Goal: Information Seeking & Learning: Learn about a topic

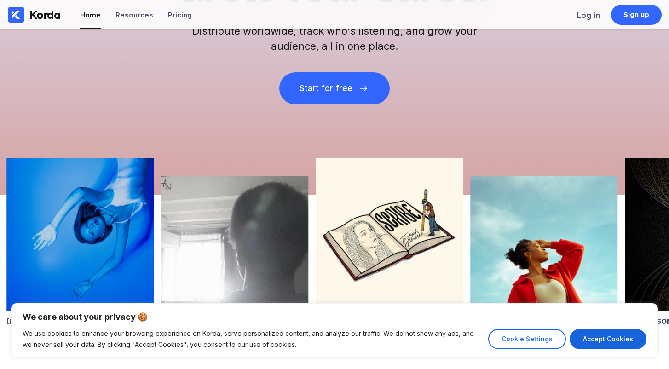
scroll to position [156, 0]
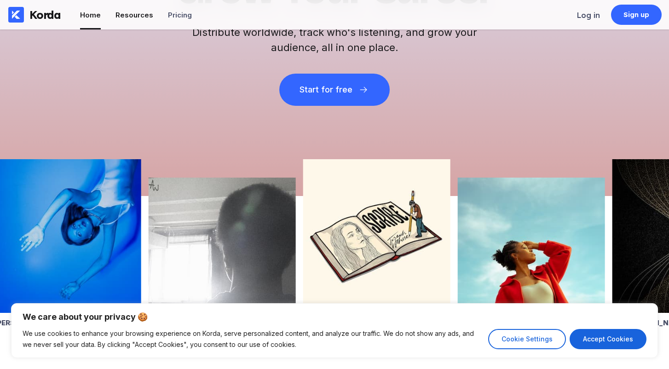
click at [129, 17] on div "Resources" at bounding box center [135, 15] width 38 height 9
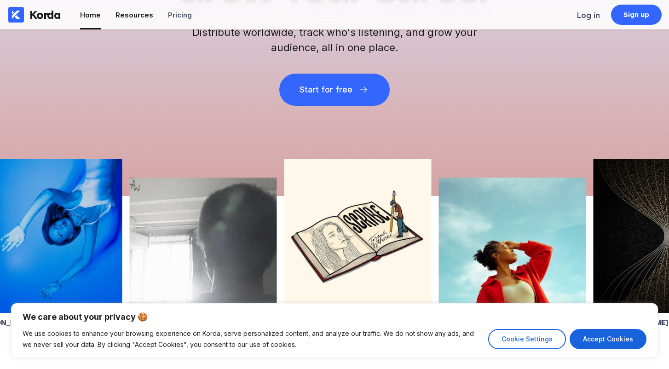
click at [140, 13] on div "Resources" at bounding box center [135, 15] width 38 height 9
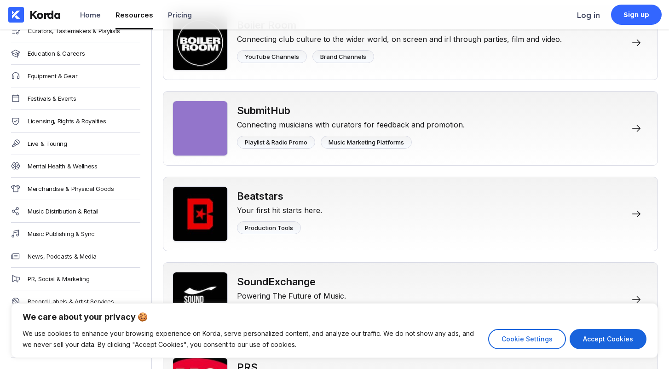
scroll to position [1376, 0]
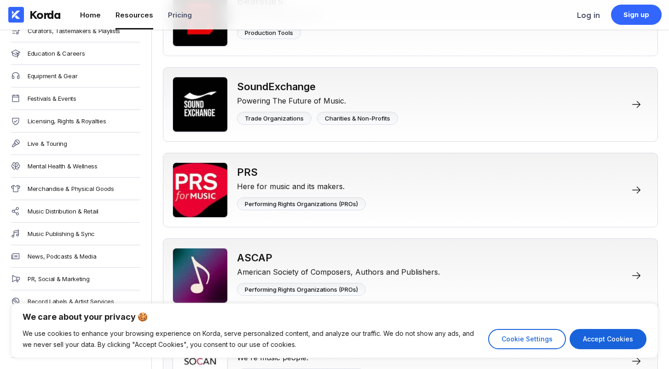
click at [94, 13] on div "Home" at bounding box center [90, 15] width 21 height 9
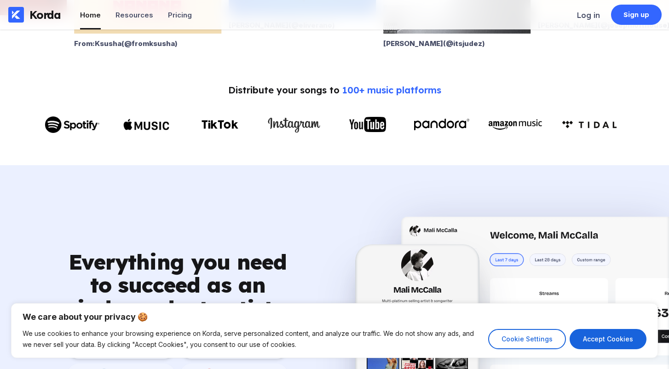
scroll to position [226, 0]
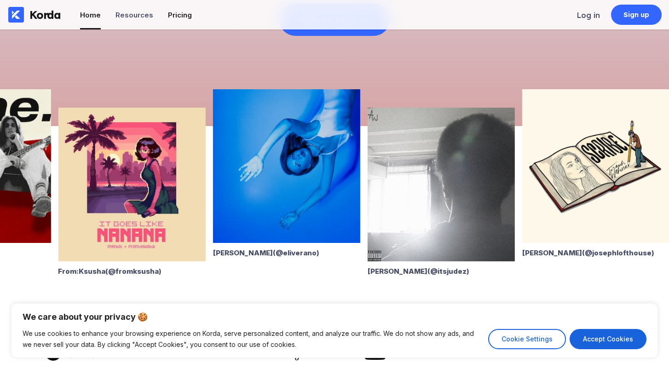
click at [183, 14] on div "Pricing" at bounding box center [180, 15] width 24 height 9
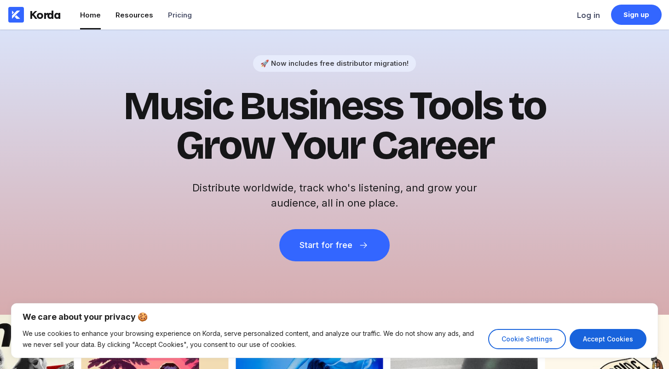
click at [121, 21] on li "Resources" at bounding box center [135, 14] width 38 height 29
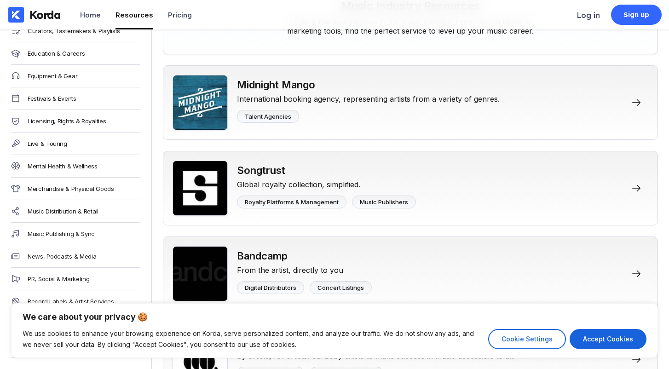
scroll to position [313, 0]
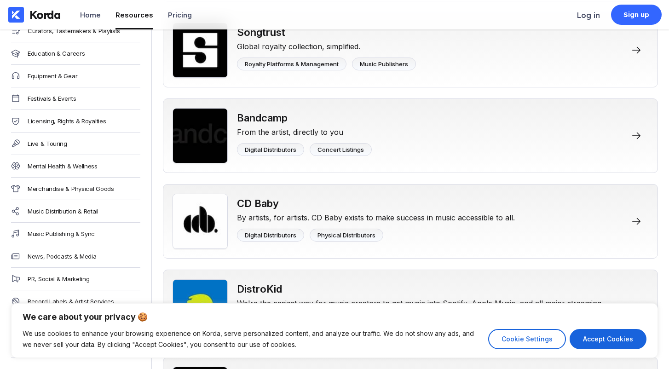
click at [59, 206] on div "Music Distribution & Retail" at bounding box center [75, 211] width 129 height 23
click at [59, 211] on div "Music Distribution & Retail" at bounding box center [63, 211] width 70 height 7
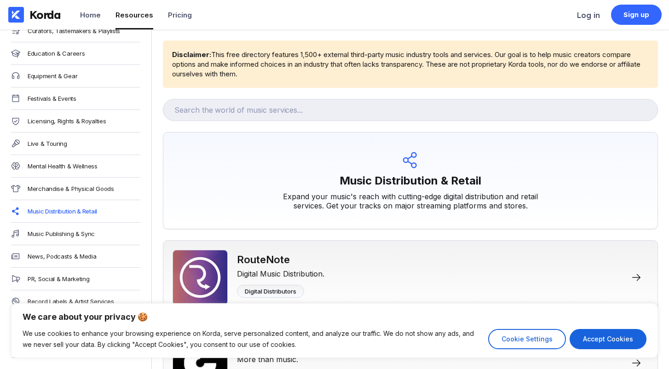
scroll to position [239, 0]
click at [123, 261] on div "News, Podcasts & Media" at bounding box center [75, 256] width 129 height 23
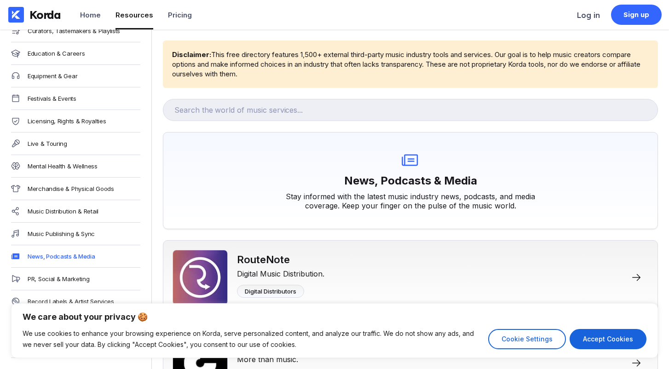
scroll to position [0, 0]
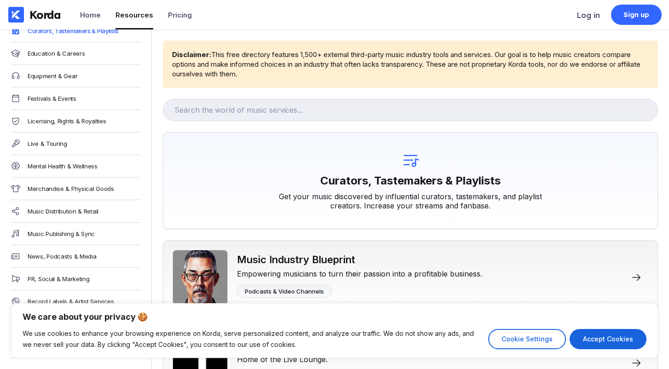
scroll to position [240, 0]
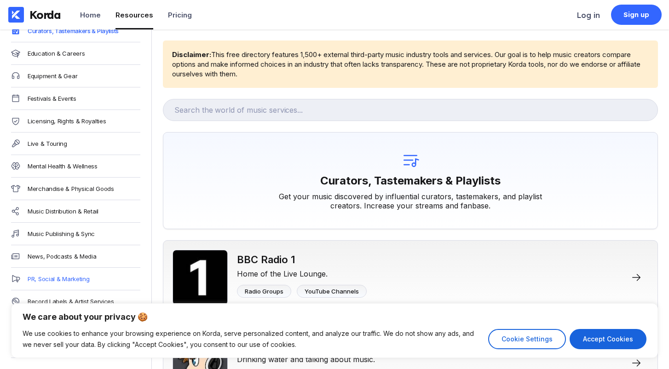
scroll to position [239, 0]
click at [82, 279] on div "PR, Social & Marketing" at bounding box center [59, 278] width 62 height 7
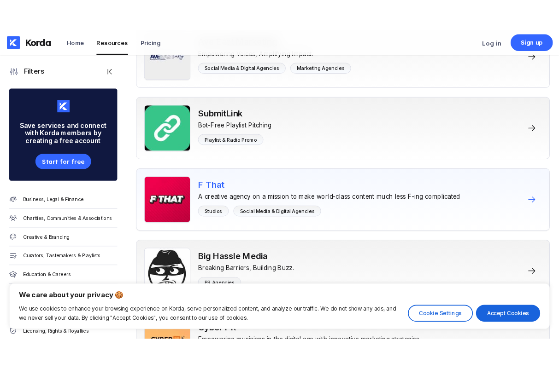
scroll to position [4728, 0]
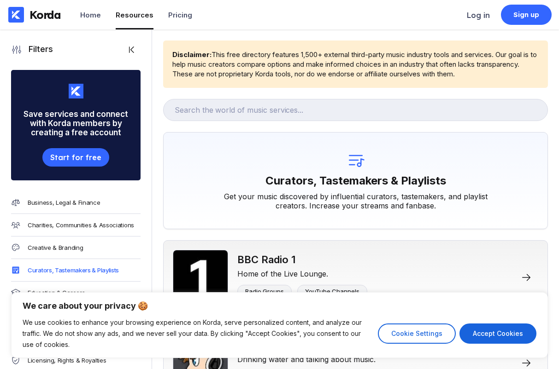
click at [50, 15] on div "Korda" at bounding box center [44, 15] width 31 height 14
